Goal: Information Seeking & Learning: Learn about a topic

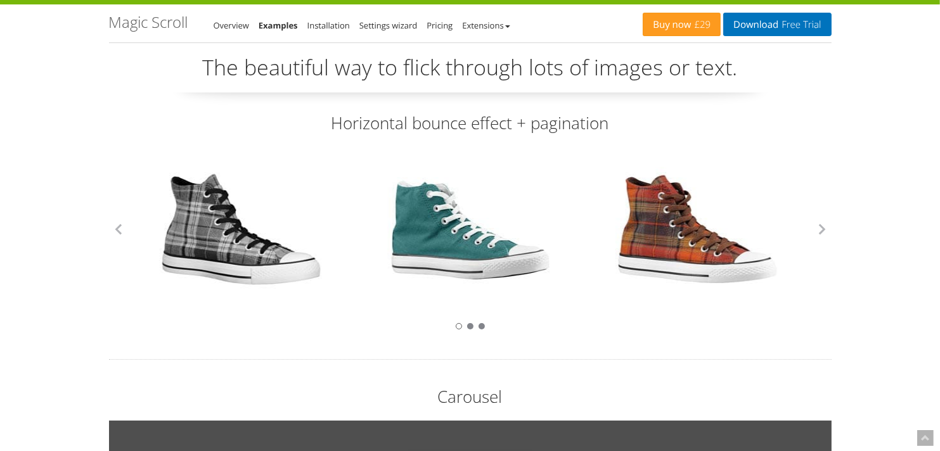
scroll to position [20, 0]
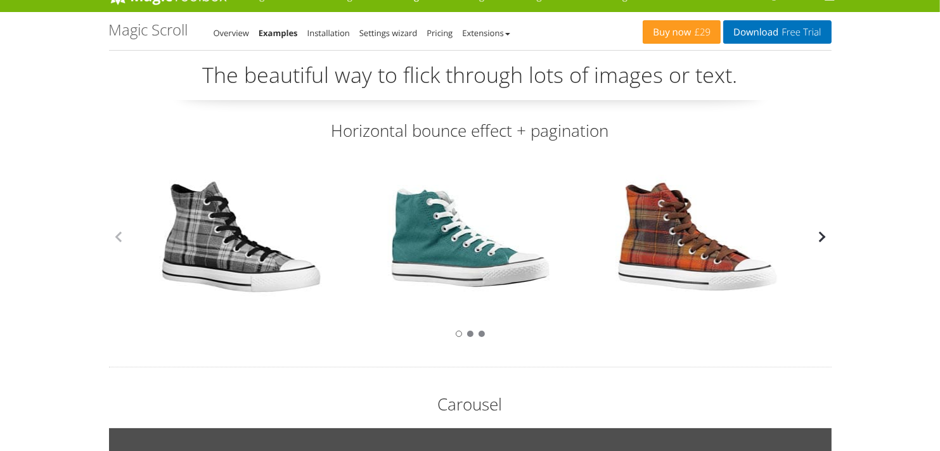
click at [824, 244] on button "button" at bounding box center [822, 237] width 19 height 19
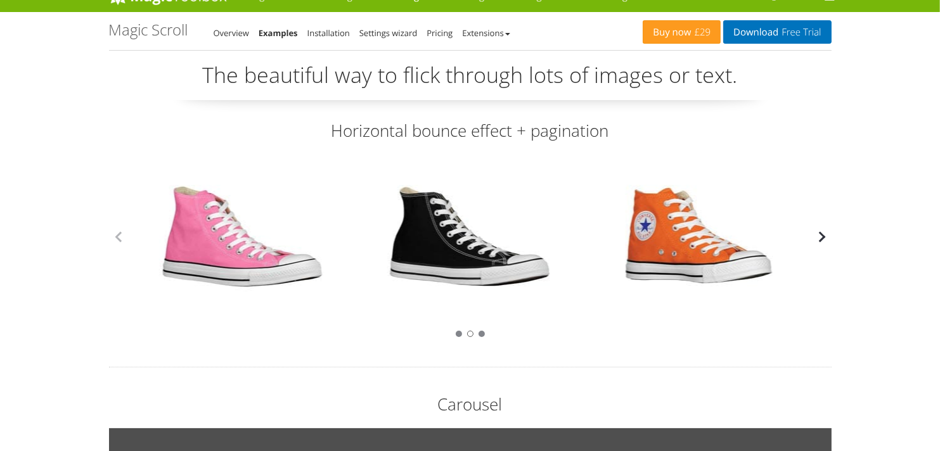
click at [824, 244] on button "button" at bounding box center [822, 237] width 19 height 19
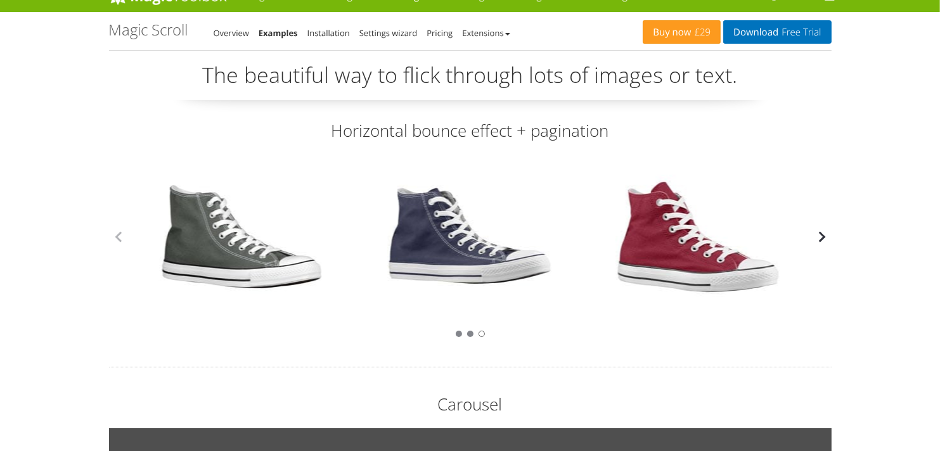
click at [824, 244] on button "button" at bounding box center [822, 237] width 19 height 19
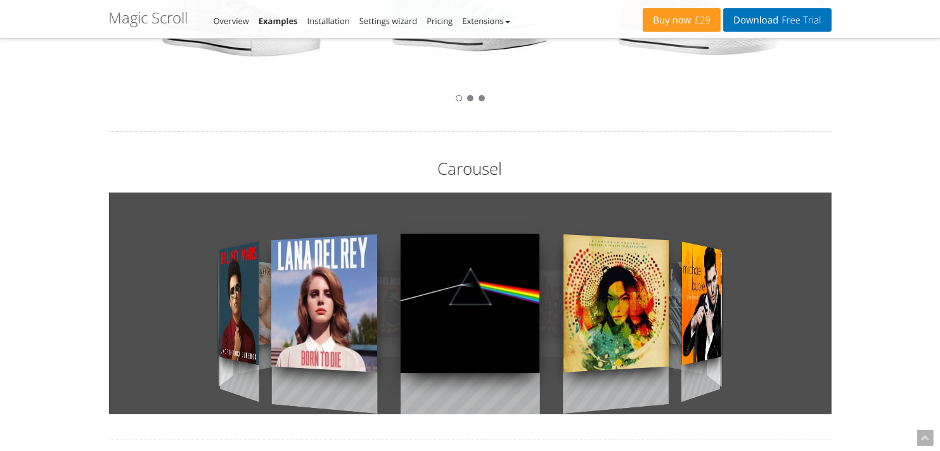
scroll to position [273, 0]
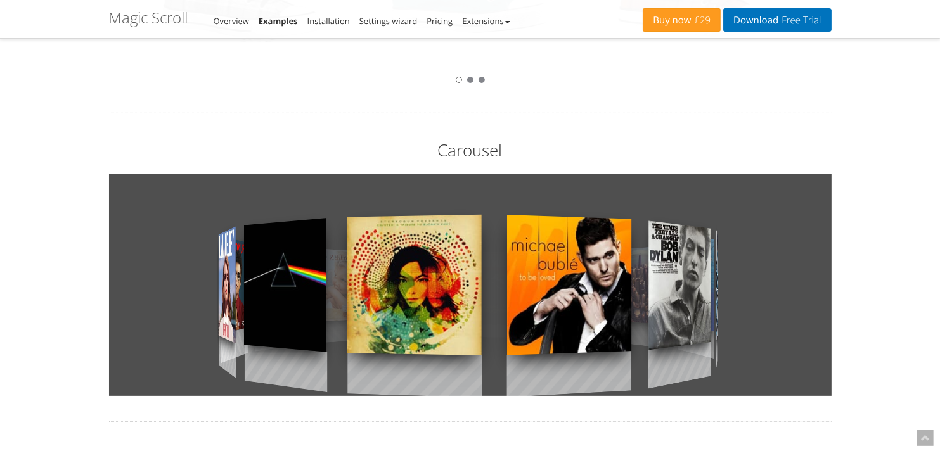
drag, startPoint x: 545, startPoint y: 365, endPoint x: 293, endPoint y: 377, distance: 252.6
click at [293, 377] on div at bounding box center [470, 285] width 723 height 222
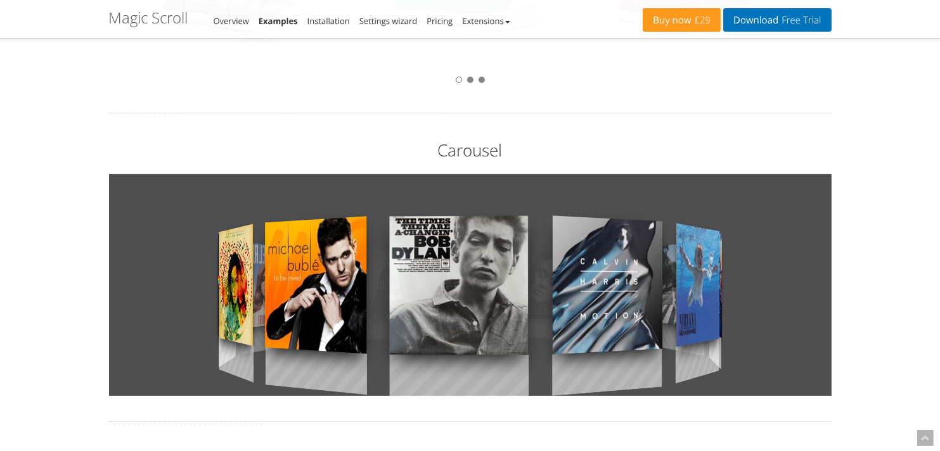
drag, startPoint x: 552, startPoint y: 337, endPoint x: 261, endPoint y: 344, distance: 291.7
click at [259, 344] on div at bounding box center [470, 285] width 723 height 222
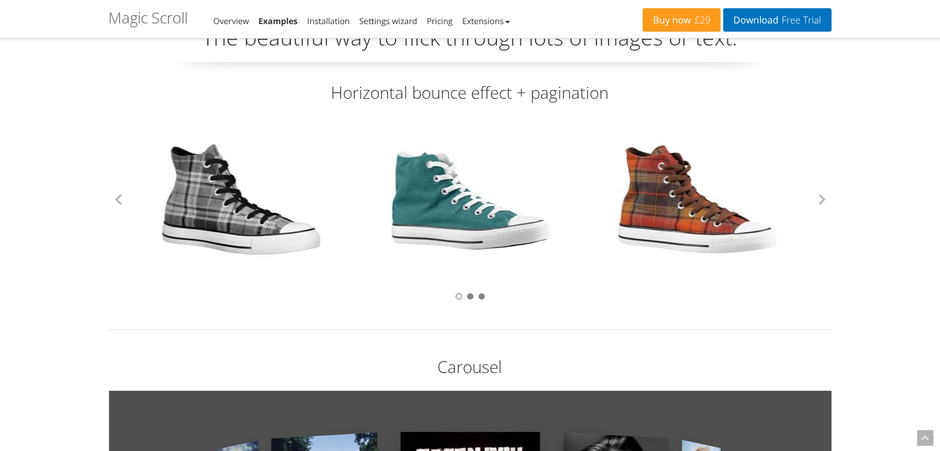
scroll to position [0, 0]
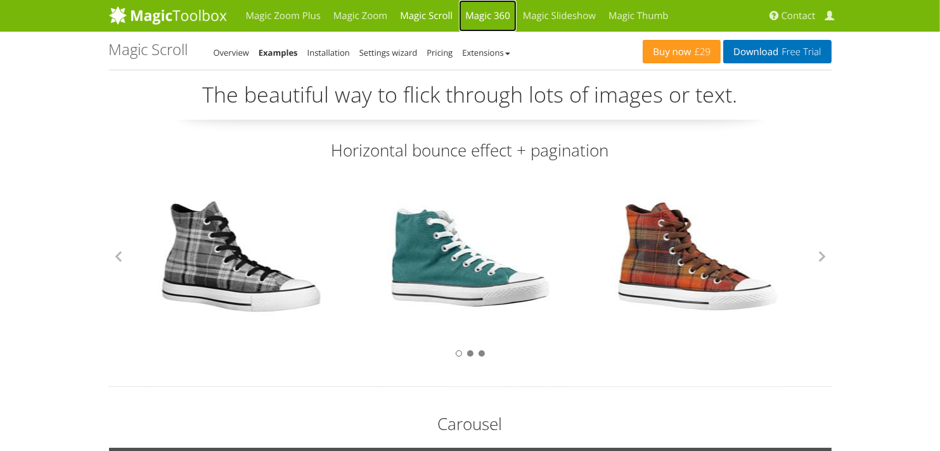
click at [472, 17] on link "Magic 360" at bounding box center [488, 16] width 58 height 32
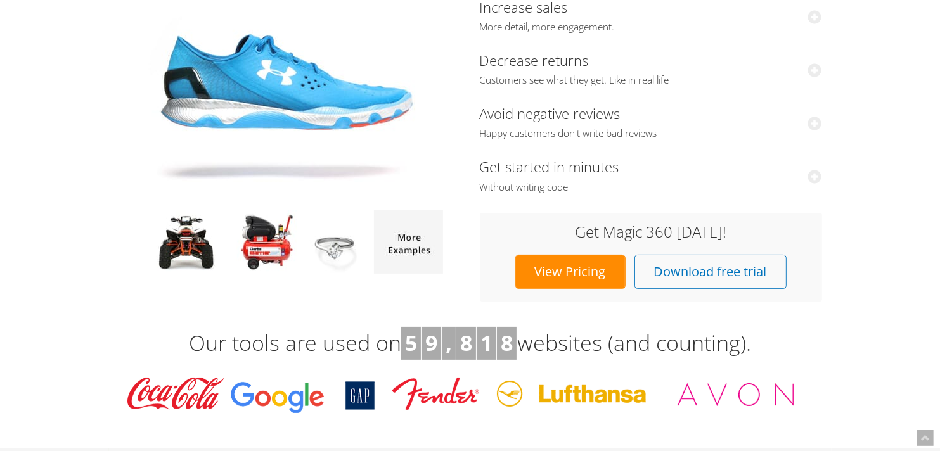
scroll to position [63, 0]
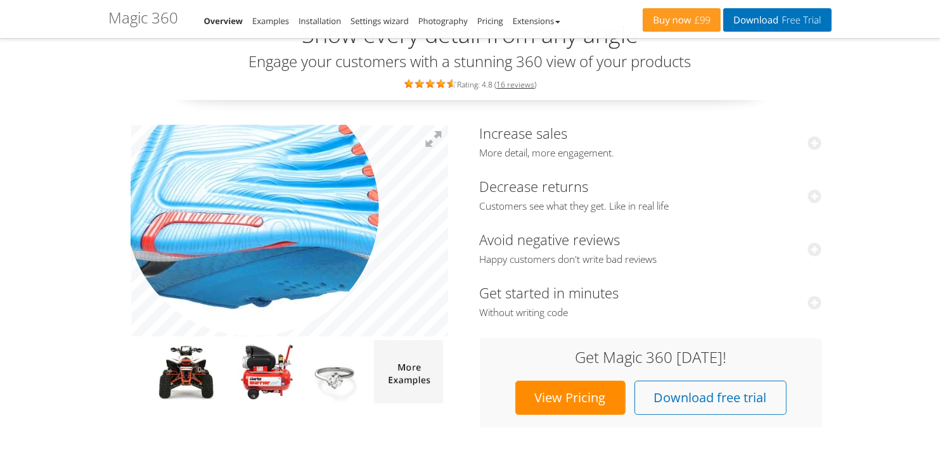
click at [252, 209] on img at bounding box center [327, 252] width 634 height 423
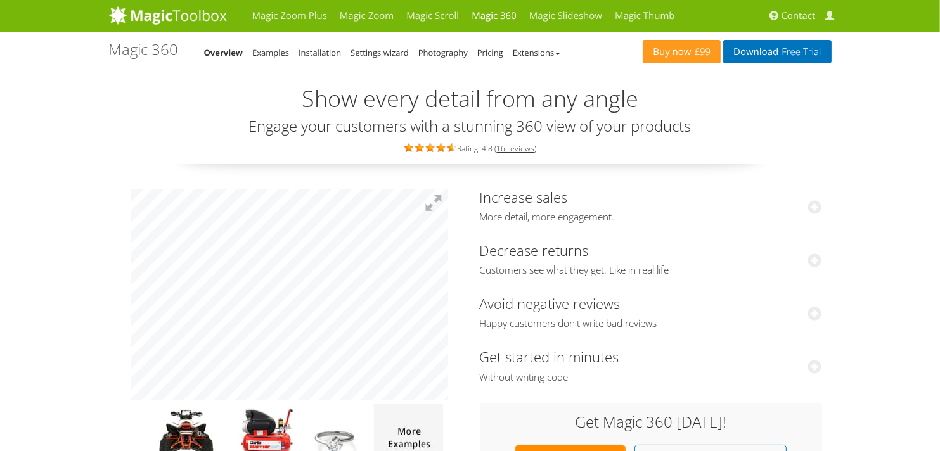
scroll to position [317, 0]
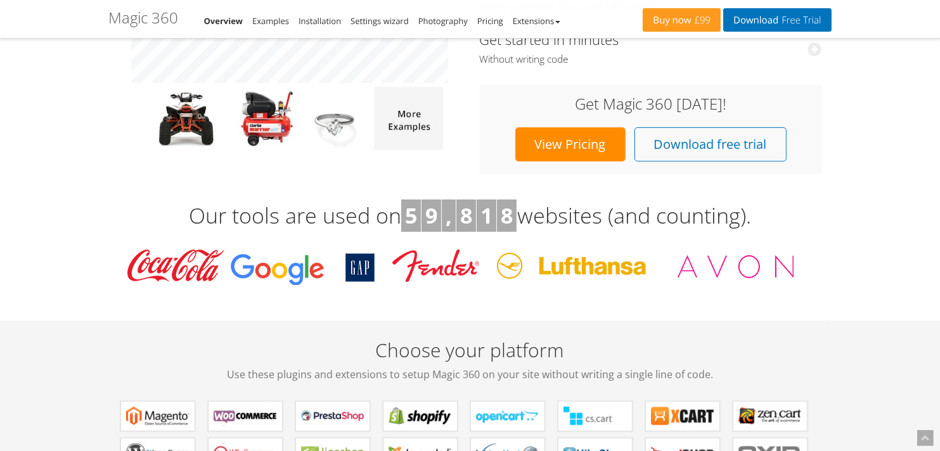
click at [595, 148] on link "View Pricing" at bounding box center [570, 144] width 110 height 34
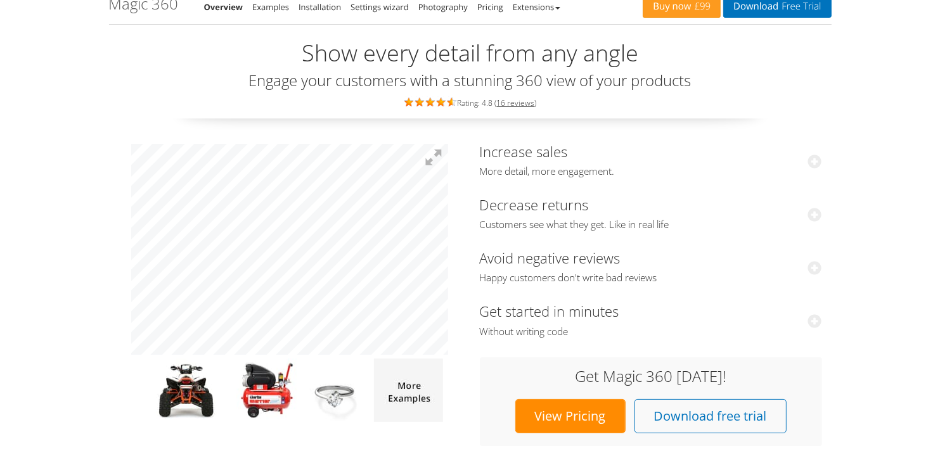
scroll to position [0, 0]
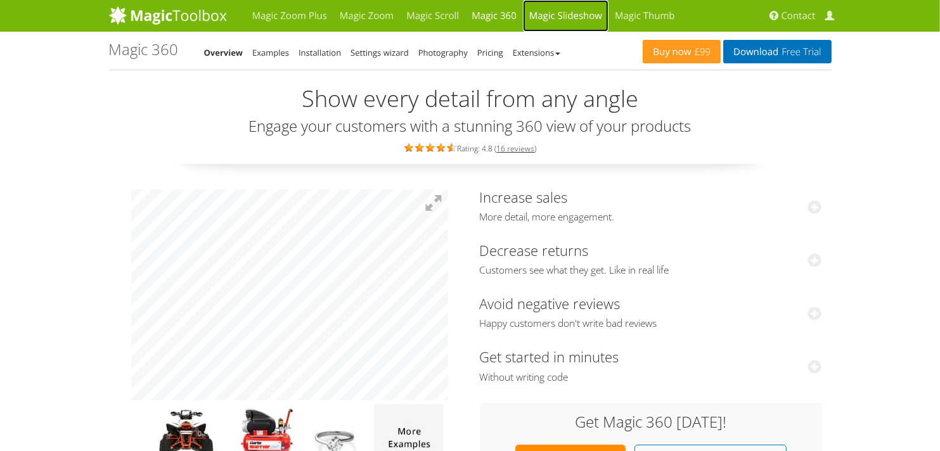
click at [578, 16] on link "Magic Slideshow" at bounding box center [566, 16] width 86 height 32
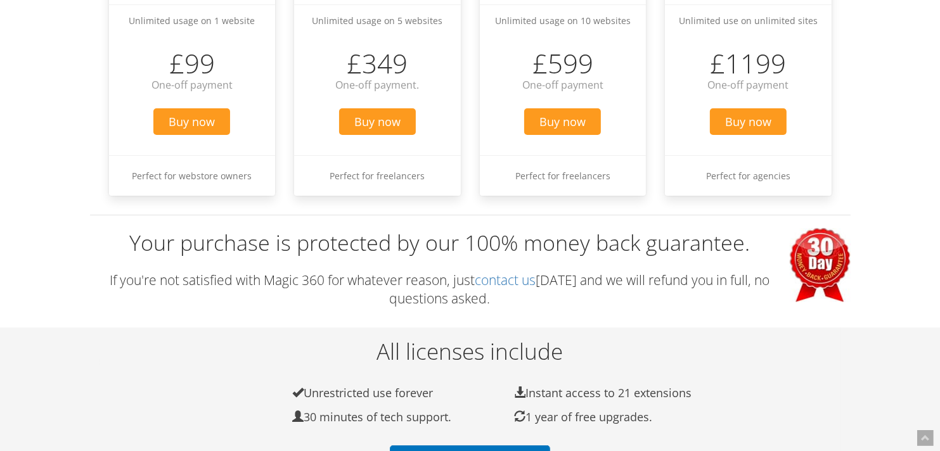
scroll to position [190, 0]
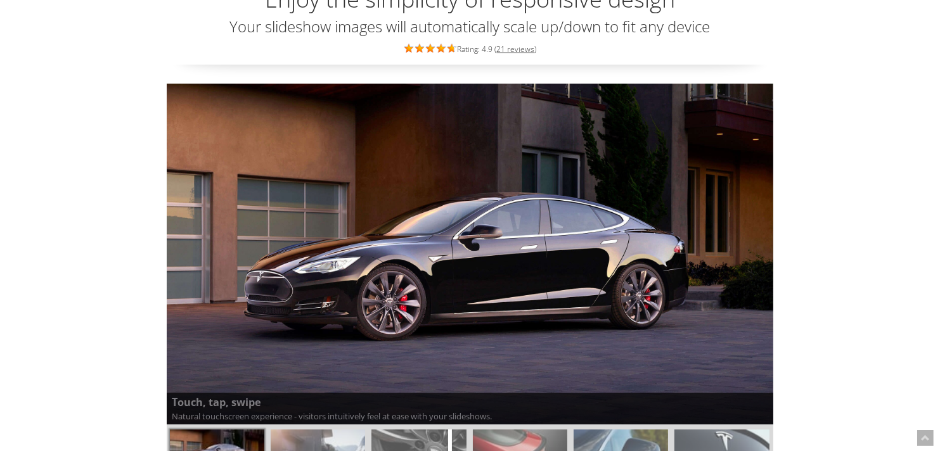
scroll to position [190, 0]
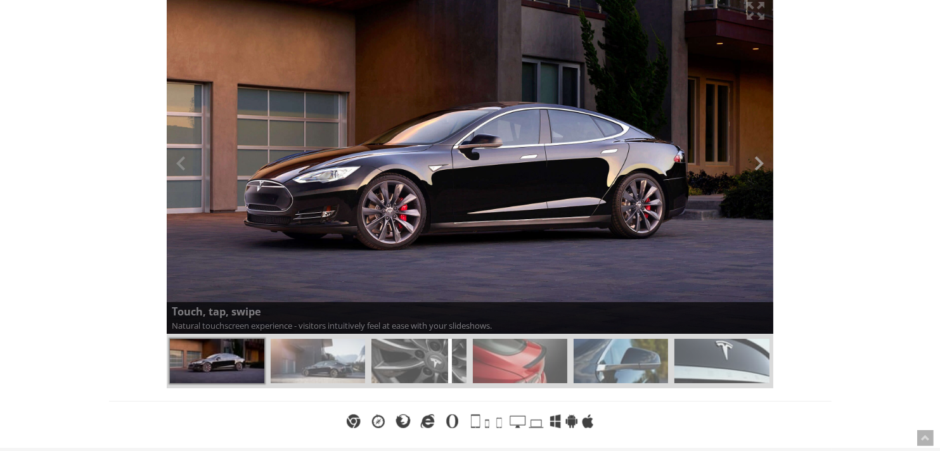
click at [758, 162] on button at bounding box center [754, 164] width 38 height 342
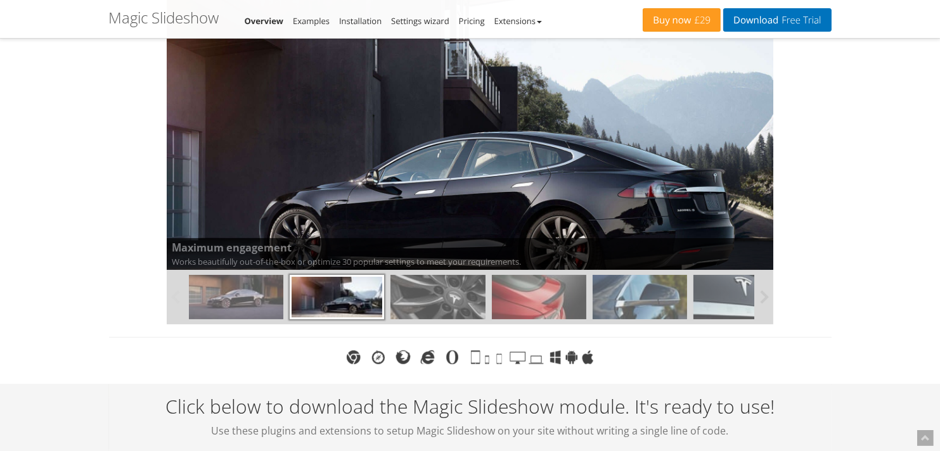
scroll to position [317, 0]
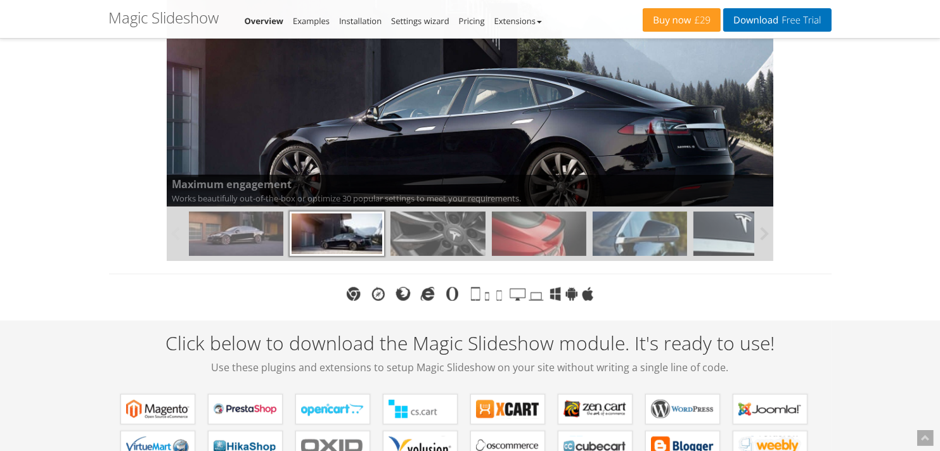
click at [522, 235] on img at bounding box center [539, 234] width 94 height 44
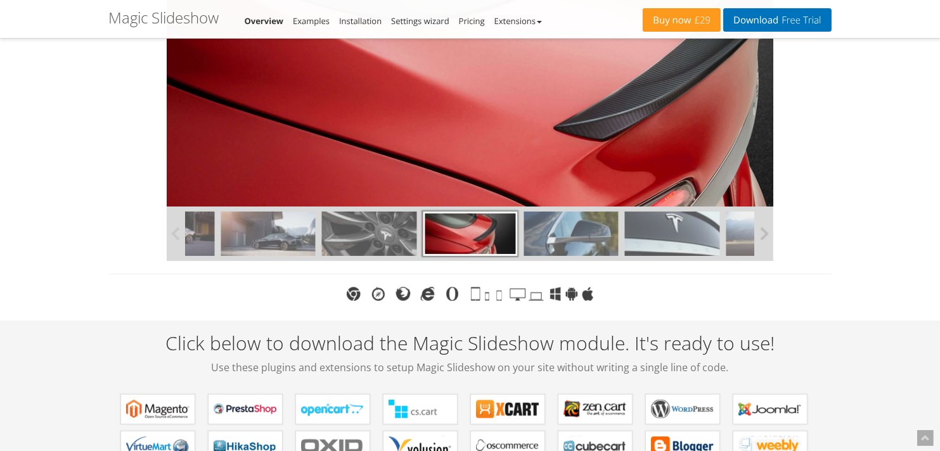
click at [765, 240] on button at bounding box center [763, 234] width 19 height 55
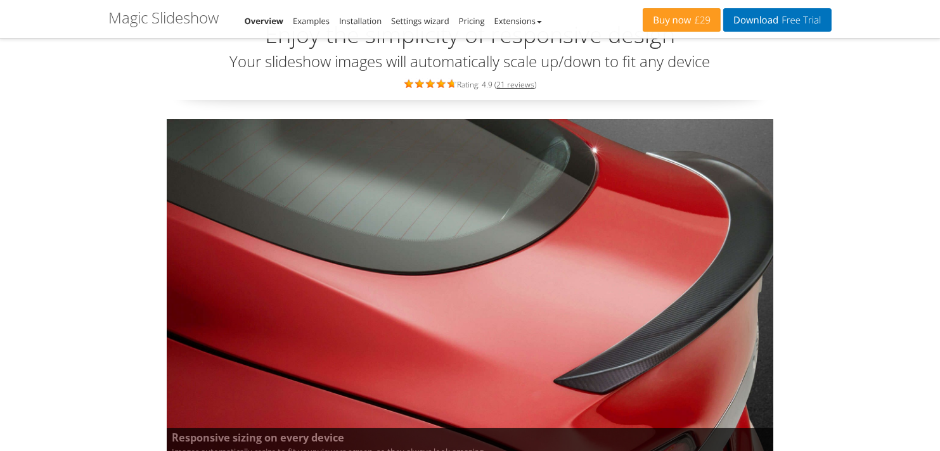
scroll to position [0, 0]
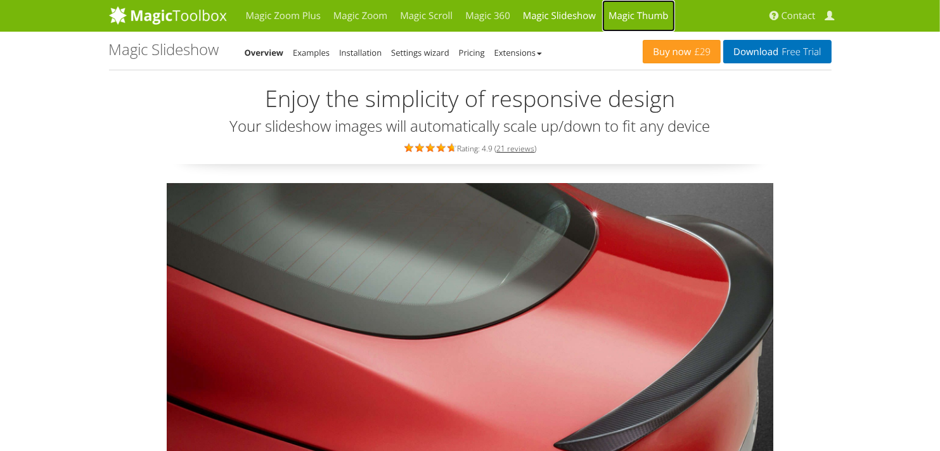
click at [623, 14] on link "Magic Thumb" at bounding box center [638, 16] width 73 height 32
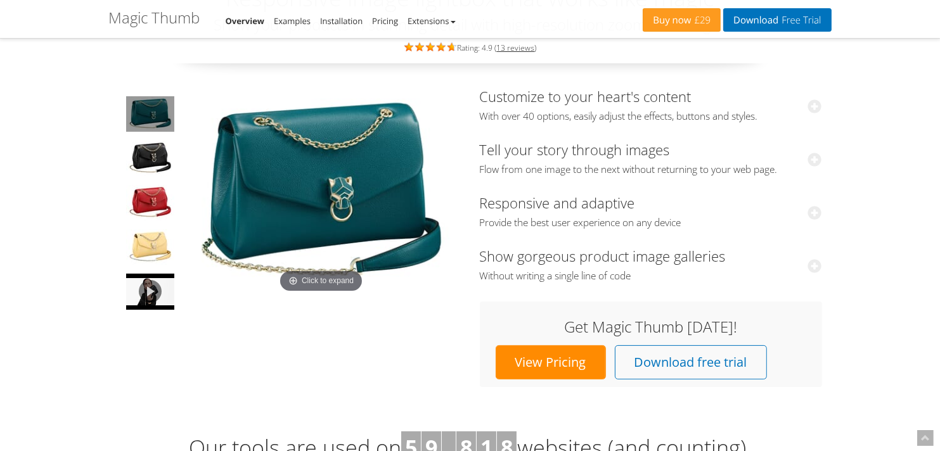
scroll to position [127, 0]
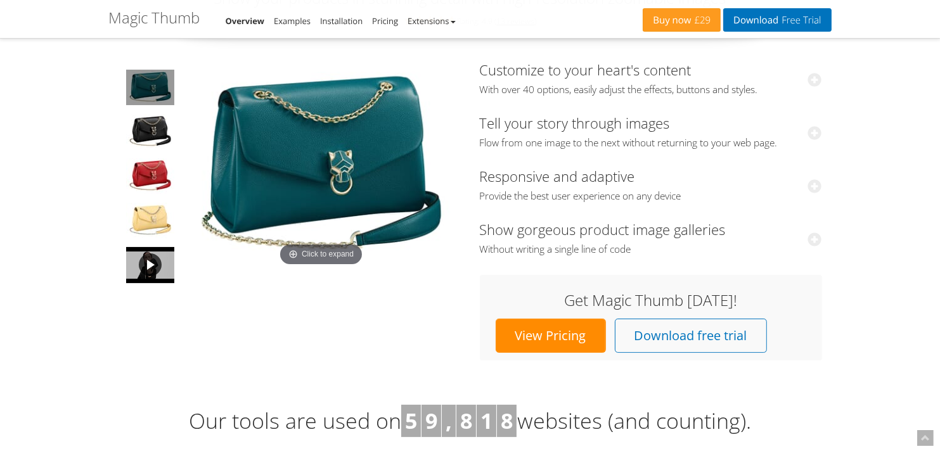
click at [146, 261] on link at bounding box center [150, 265] width 51 height 39
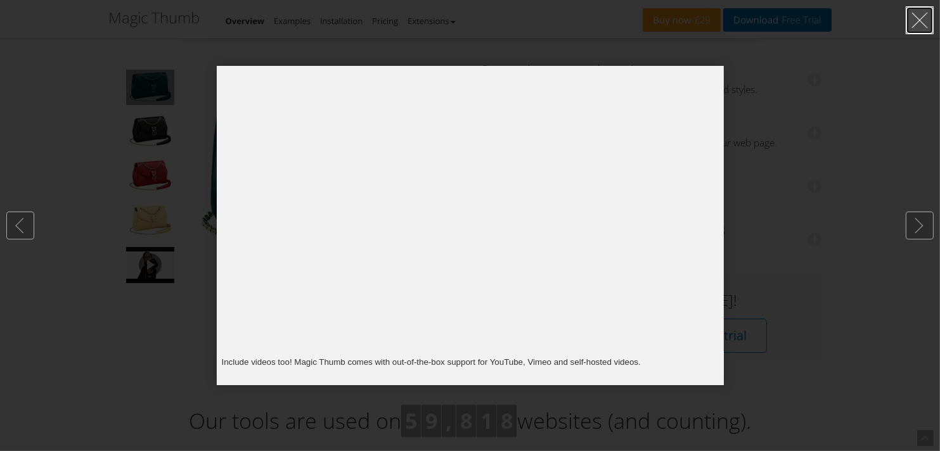
click at [912, 25] on link at bounding box center [920, 20] width 28 height 28
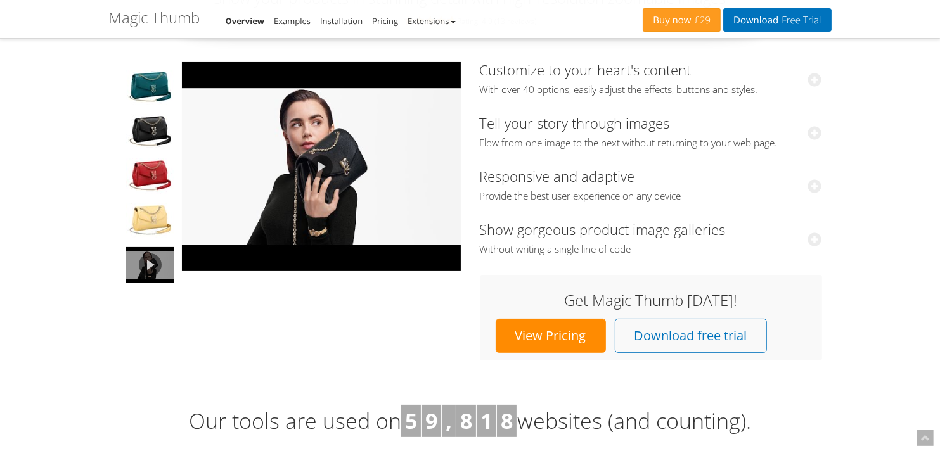
click at [575, 347] on link "View Pricing" at bounding box center [551, 336] width 110 height 34
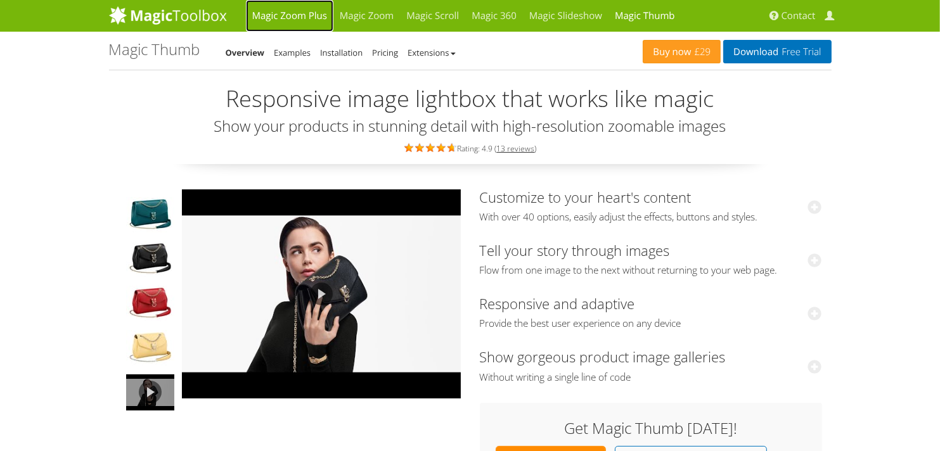
click at [285, 14] on link "Magic Zoom Plus" at bounding box center [289, 16] width 87 height 32
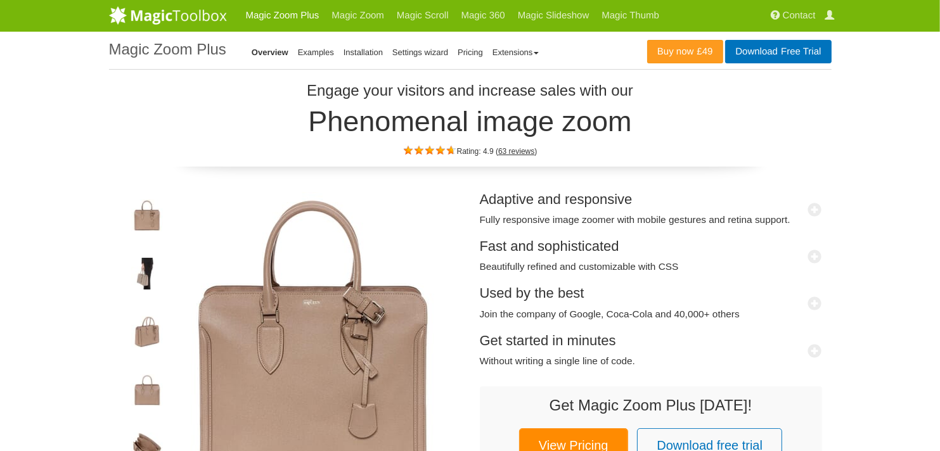
scroll to position [127, 0]
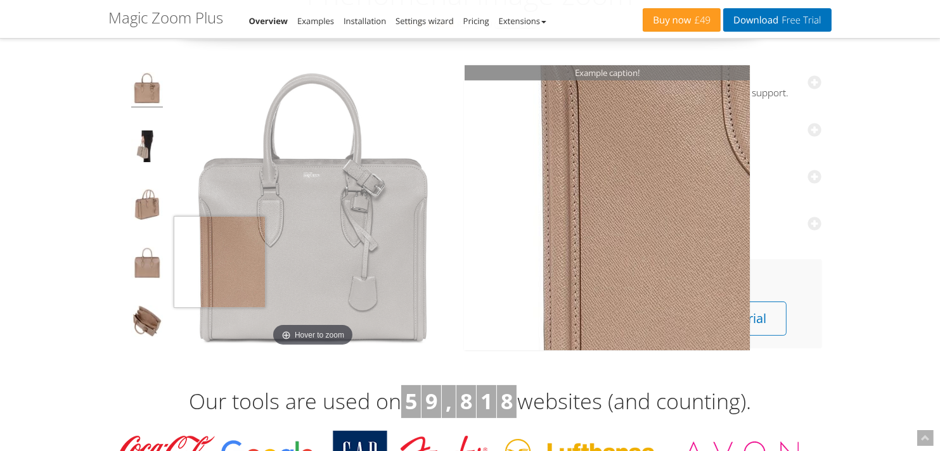
click at [218, 268] on img at bounding box center [313, 207] width 285 height 285
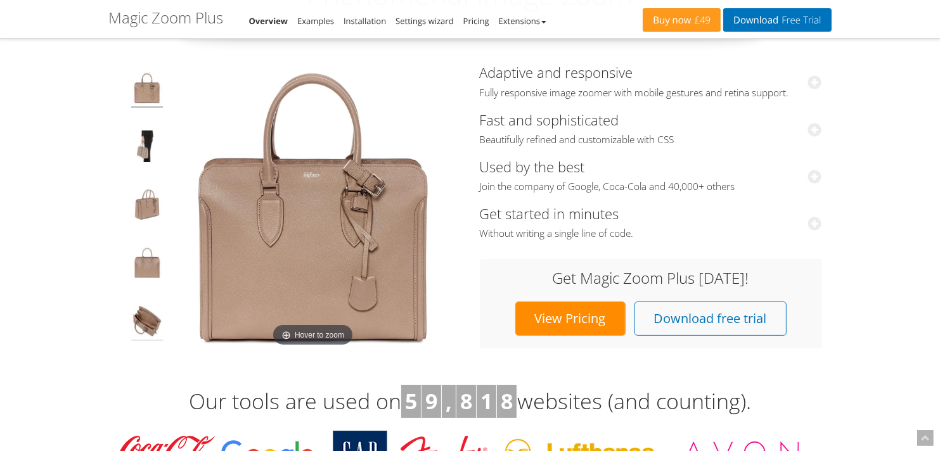
click at [138, 320] on img at bounding box center [147, 324] width 32 height 36
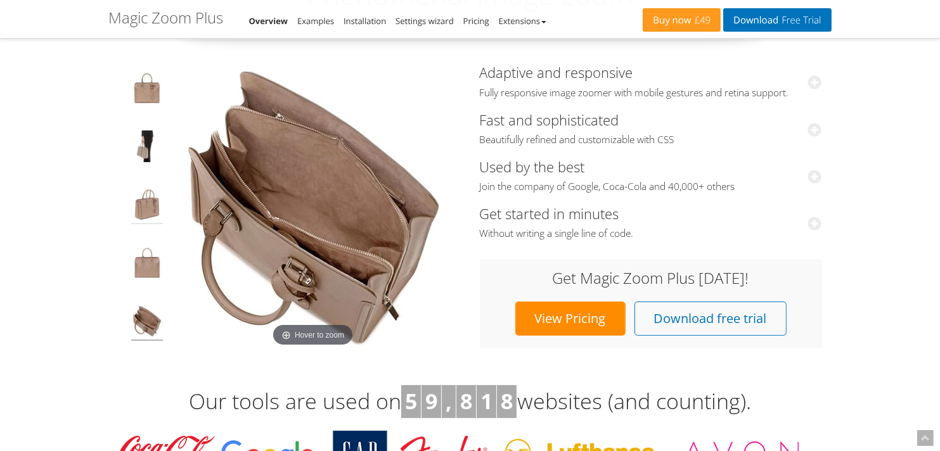
click at [142, 217] on img at bounding box center [147, 207] width 32 height 36
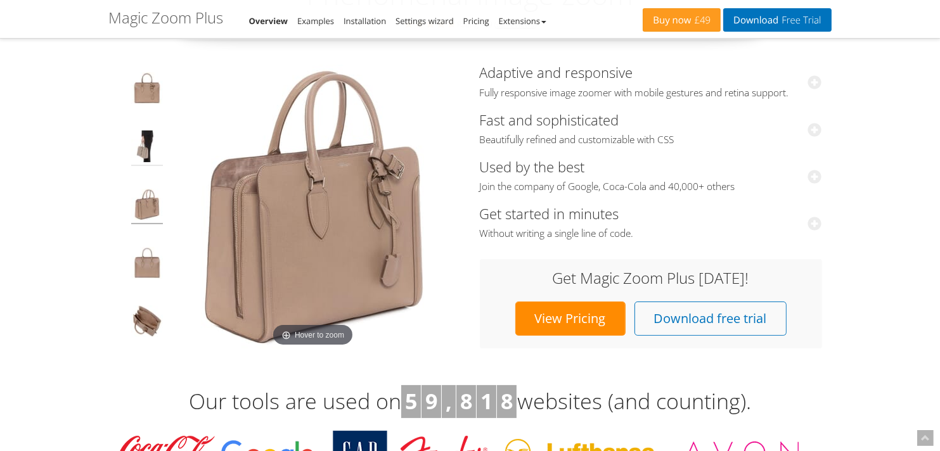
click at [144, 138] on img at bounding box center [147, 149] width 32 height 36
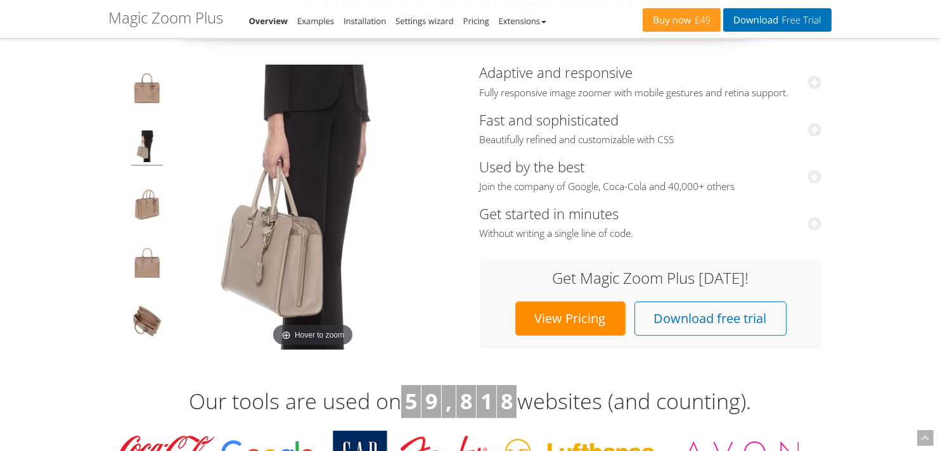
scroll to position [380, 0]
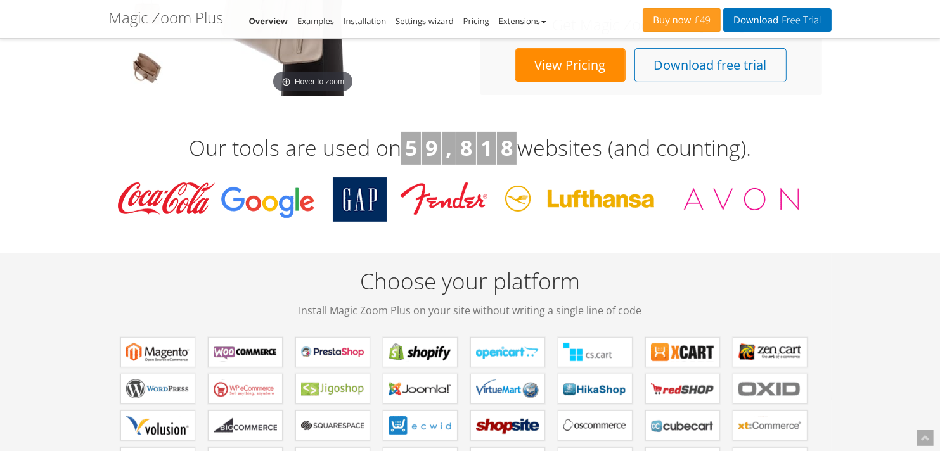
click at [566, 77] on link "View Pricing" at bounding box center [570, 65] width 110 height 34
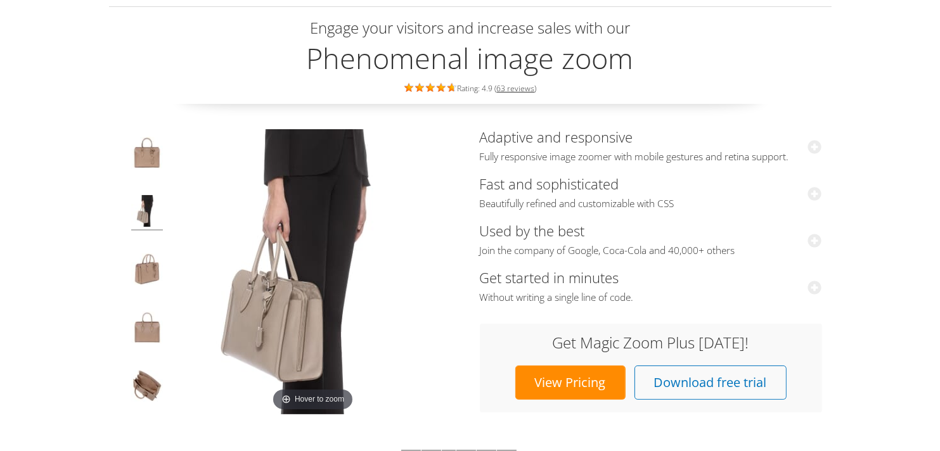
scroll to position [0, 0]
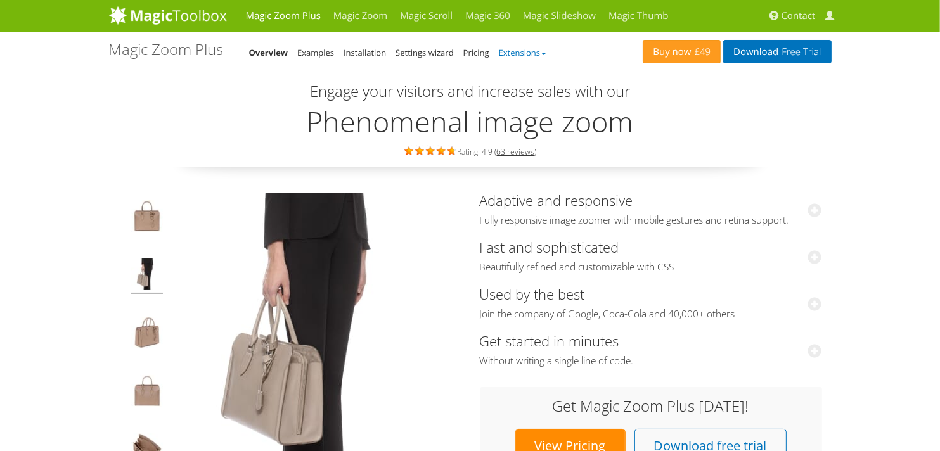
click at [527, 49] on link "Extensions" at bounding box center [523, 52] width 48 height 11
